Goal: Task Accomplishment & Management: Complete application form

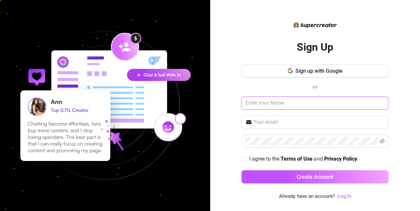
click at [279, 105] on input "text" at bounding box center [314, 102] width 147 height 13
click at [307, 73] on span "Sign up with Google" at bounding box center [318, 71] width 47 height 6
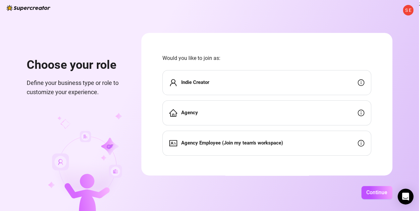
click at [206, 83] on strong "Indie Creator" at bounding box center [195, 82] width 28 height 6
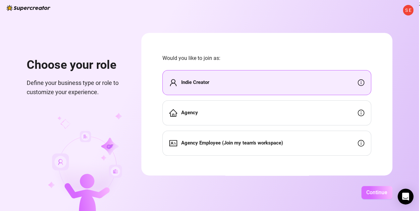
click at [376, 192] on span "Continue" at bounding box center [376, 192] width 21 height 6
click at [404, 195] on icon "Open Intercom Messenger" at bounding box center [405, 196] width 8 height 9
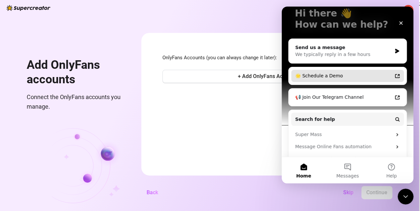
scroll to position [66, 0]
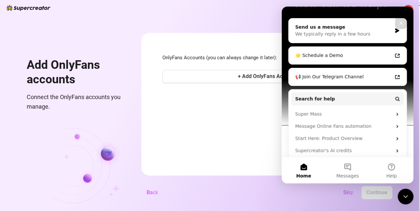
click at [232, 92] on form "OnlyFans Accounts (you can always change it later): + Add OnlyFans Account Back…" at bounding box center [266, 104] width 251 height 142
click at [400, 24] on icon "Close" at bounding box center [400, 22] width 5 height 5
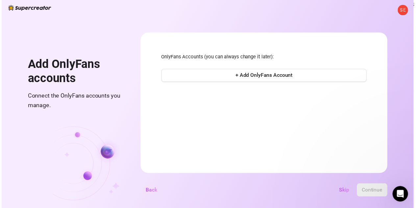
scroll to position [0, 0]
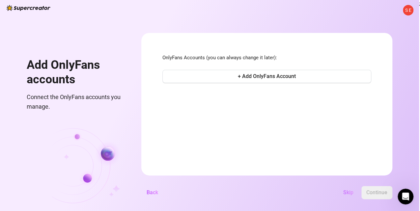
click at [345, 193] on span "Skip" at bounding box center [348, 192] width 10 height 6
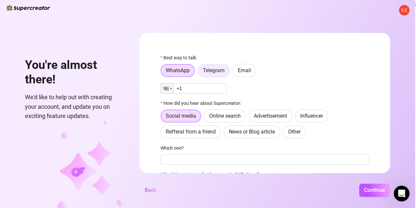
click at [209, 74] on label "Telegram" at bounding box center [214, 70] width 32 height 13
click at [200, 72] on input "Telegram" at bounding box center [200, 72] width 0 height 0
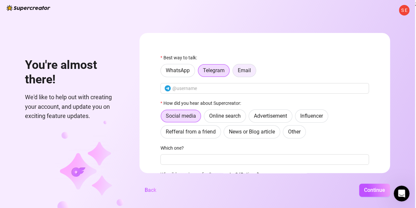
click at [238, 73] on label "Email" at bounding box center [245, 70] width 24 height 13
click at [235, 72] on input "Email" at bounding box center [235, 72] width 0 height 0
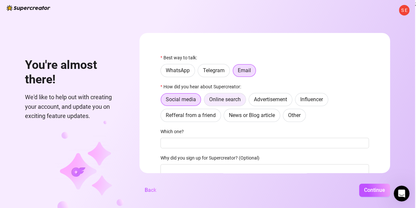
click at [222, 99] on span "Online search" at bounding box center [225, 99] width 32 height 6
click at [206, 101] on input "Online search" at bounding box center [206, 101] width 0 height 0
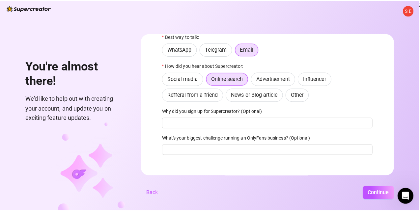
scroll to position [26, 0]
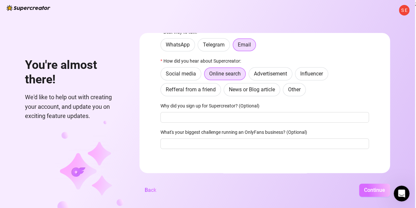
click at [362, 191] on button "Continue" at bounding box center [374, 189] width 31 height 13
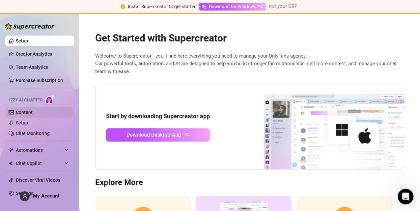
click at [33, 112] on link "Content" at bounding box center [24, 112] width 17 height 5
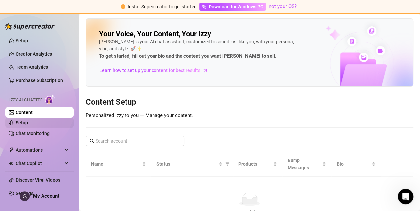
click at [28, 122] on link "Setup" at bounding box center [22, 122] width 12 height 5
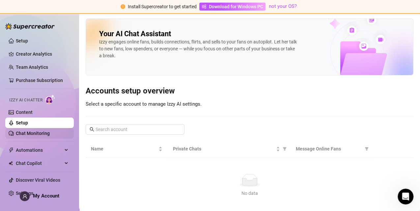
click at [48, 133] on link "Chat Monitoring" at bounding box center [33, 133] width 34 height 5
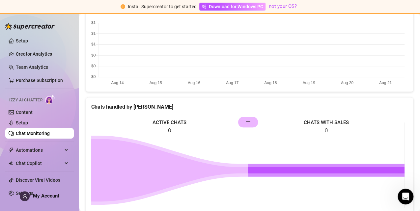
scroll to position [241, 0]
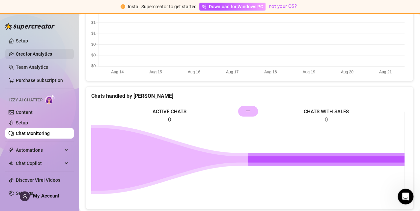
click at [39, 51] on link "Creator Analytics" at bounding box center [42, 54] width 53 height 11
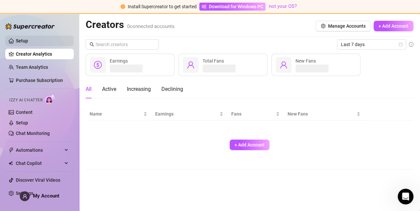
click at [28, 38] on link "Setup" at bounding box center [22, 40] width 12 height 5
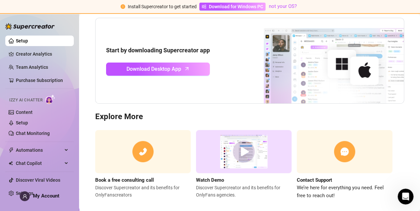
scroll to position [74, 0]
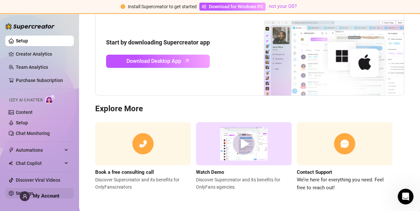
click at [16, 192] on link "Settings" at bounding box center [24, 193] width 17 height 5
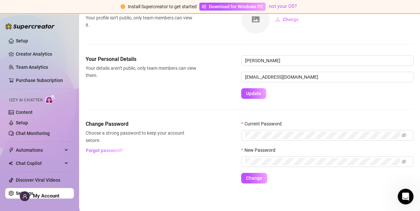
scroll to position [46, 0]
click at [36, 164] on span "Chat Copilot" at bounding box center [39, 163] width 47 height 11
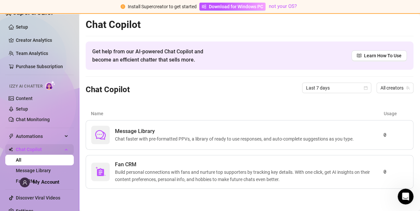
scroll to position [21, 0]
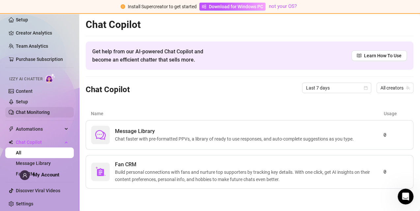
click at [46, 112] on link "Chat Monitoring" at bounding box center [33, 112] width 34 height 5
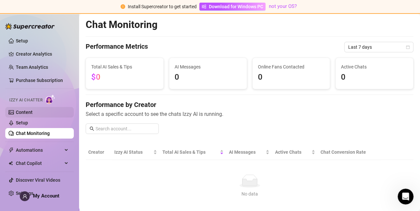
click at [33, 111] on link "Content" at bounding box center [24, 112] width 17 height 5
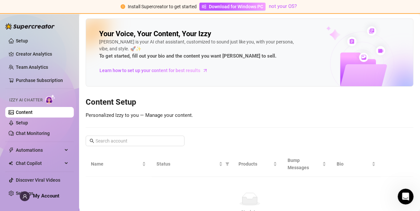
click at [39, 100] on span "Izzy AI Chatter" at bounding box center [25, 100] width 33 height 6
click at [28, 121] on link "Setup" at bounding box center [22, 122] width 12 height 5
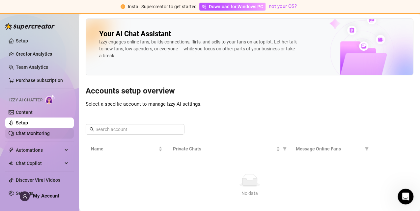
click at [50, 132] on link "Chat Monitoring" at bounding box center [33, 133] width 34 height 5
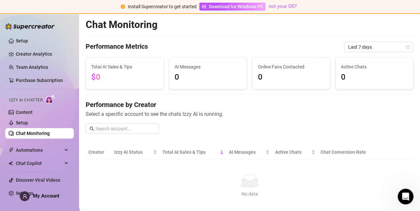
scroll to position [22, 0]
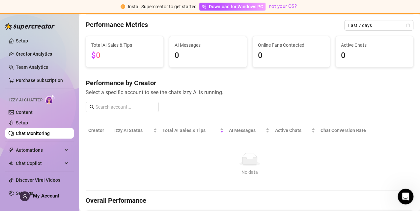
click at [96, 130] on th "Creator" at bounding box center [99, 130] width 26 height 15
click at [122, 128] on span "Izzy AI Status" at bounding box center [133, 130] width 38 height 7
